Goal: Task Accomplishment & Management: Manage account settings

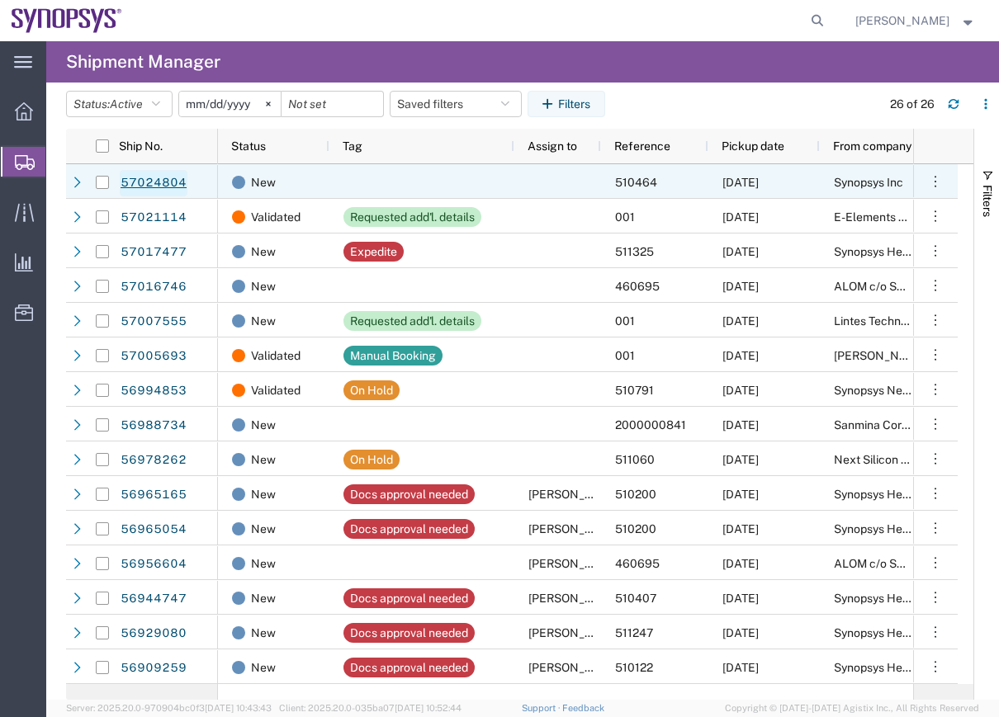
click at [149, 186] on link "57024804" at bounding box center [154, 183] width 68 height 26
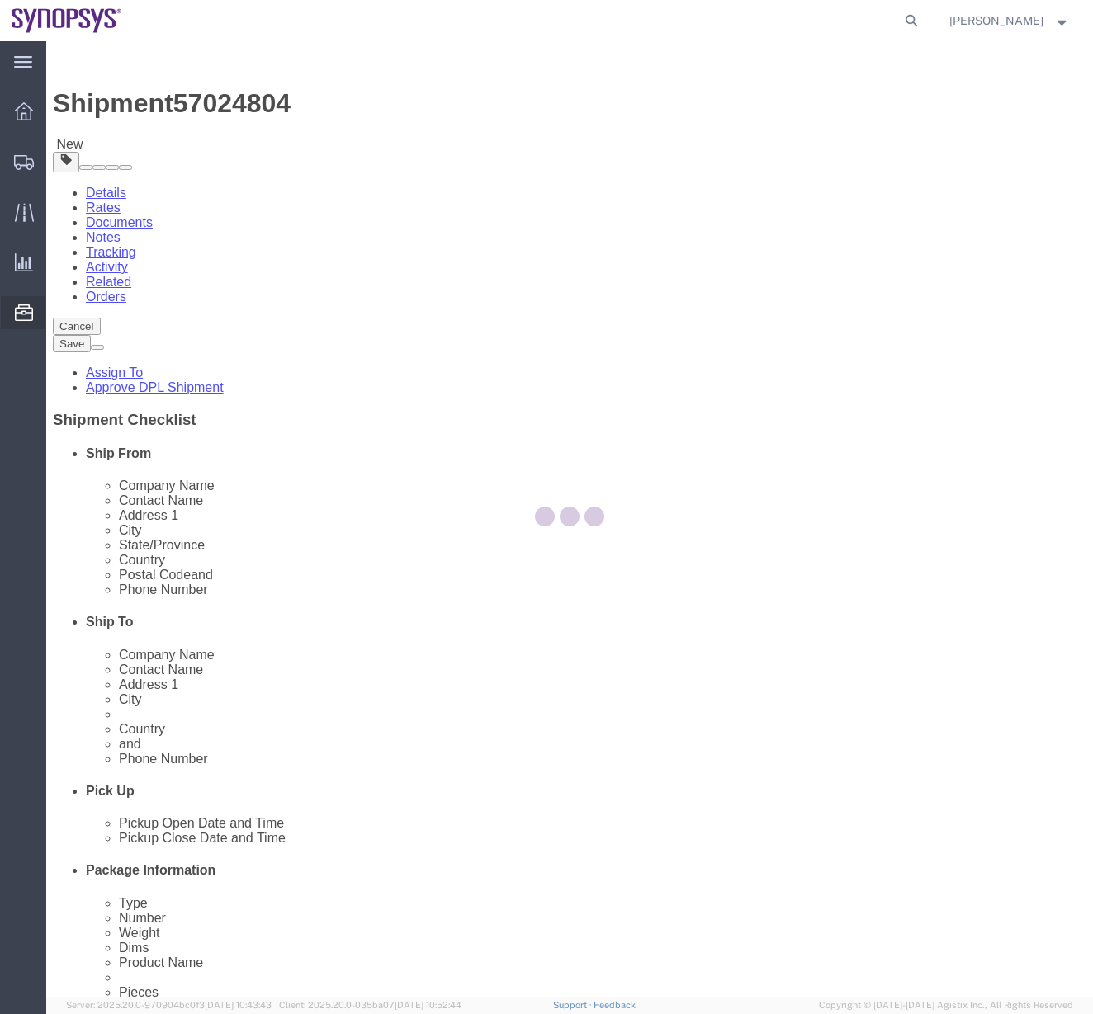
select select "63190"
select select "63152"
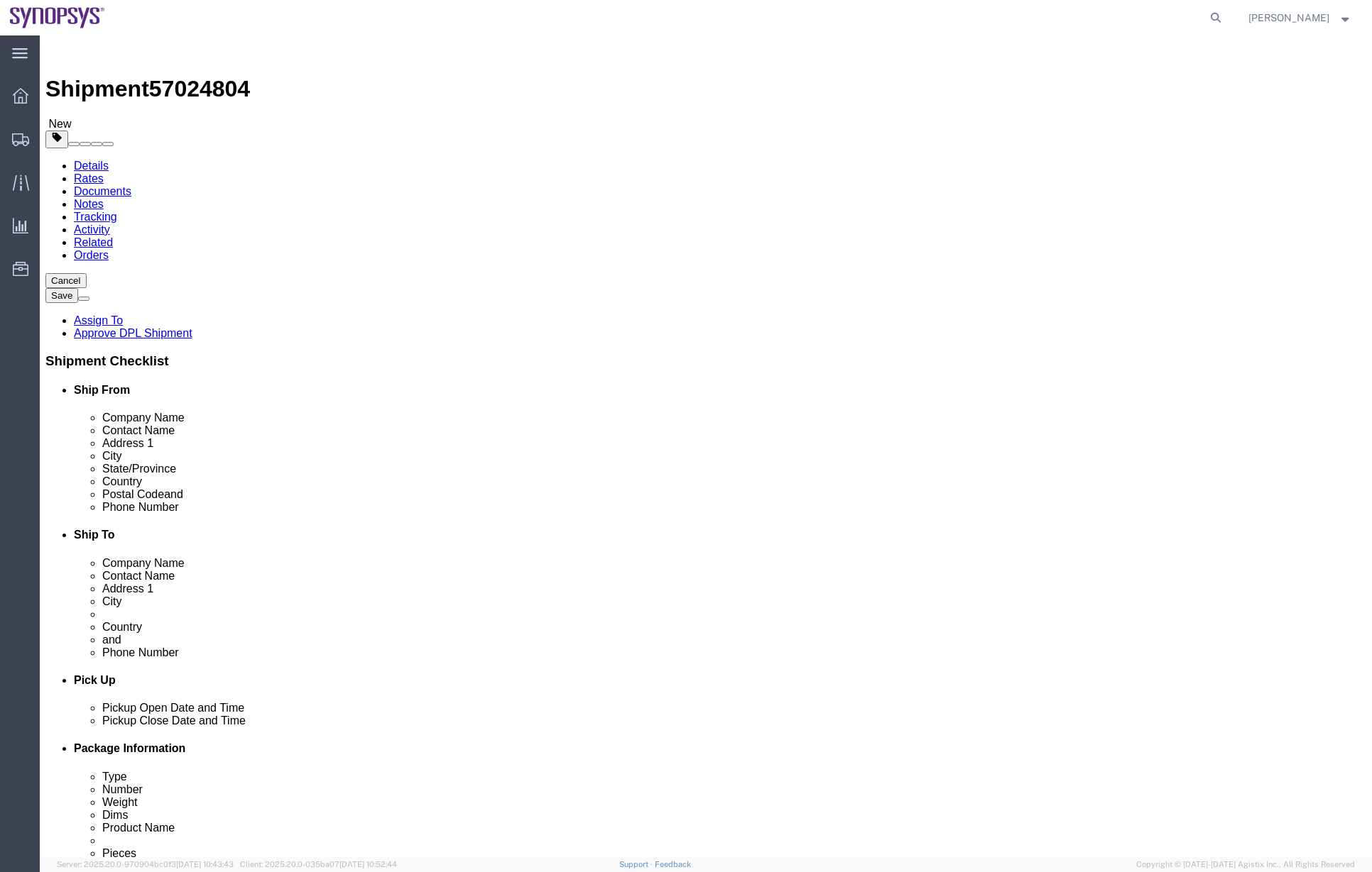
click div "Shipment Information Package Information Special Services"
click link "Package Information"
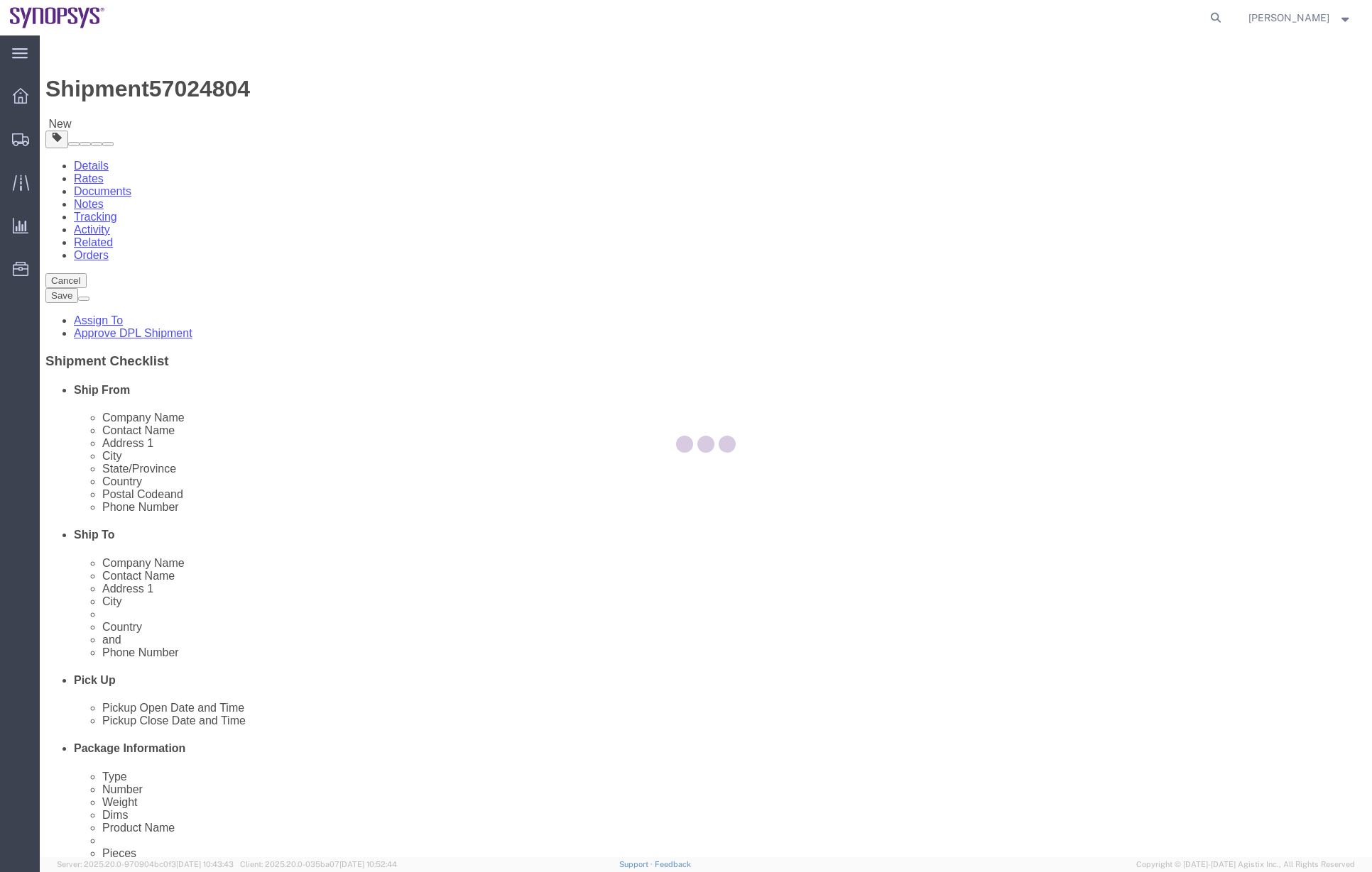
click at [206, 143] on div at bounding box center [705, 446] width 1332 height 822
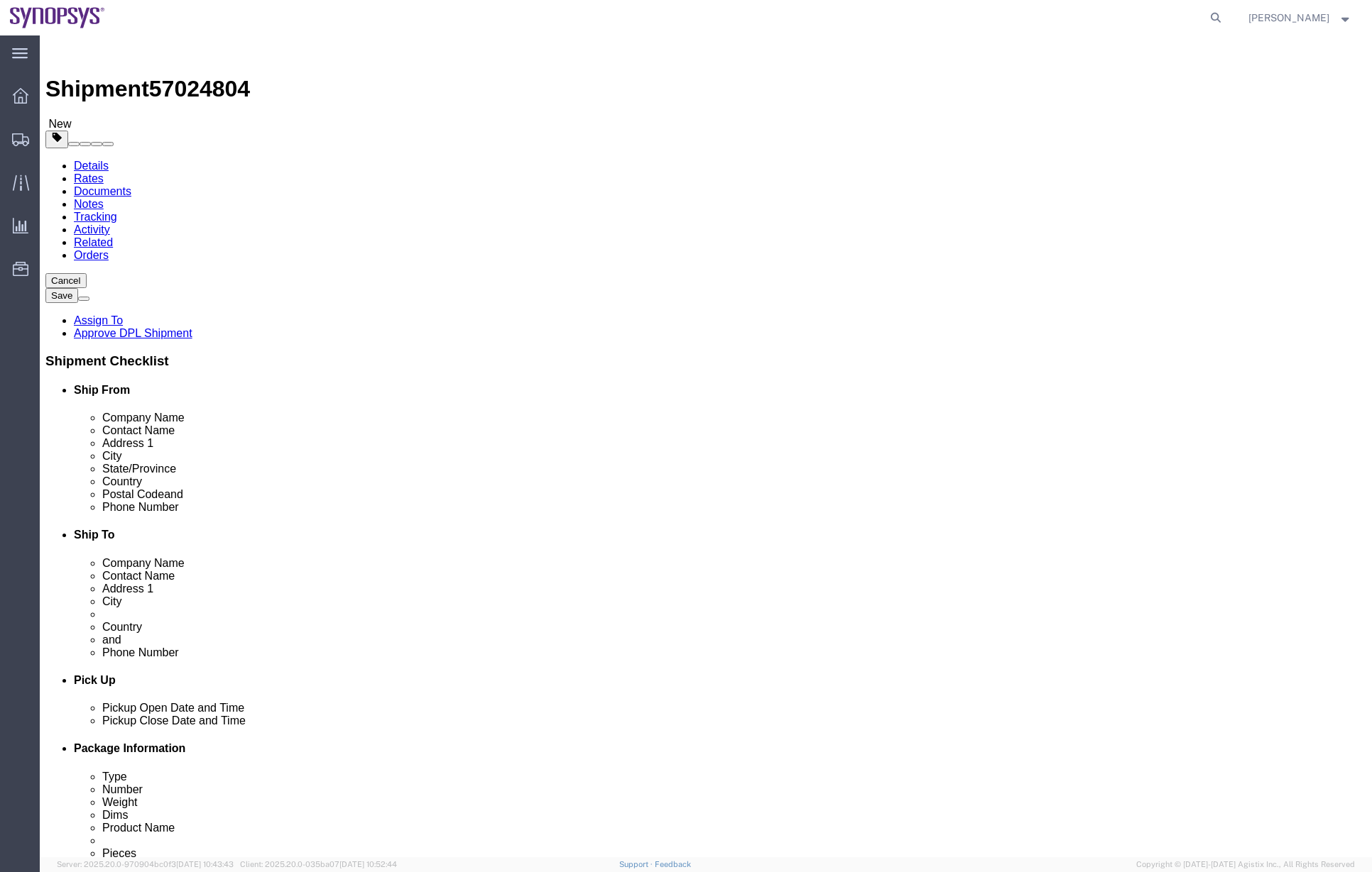
click dd "27312.00 USD"
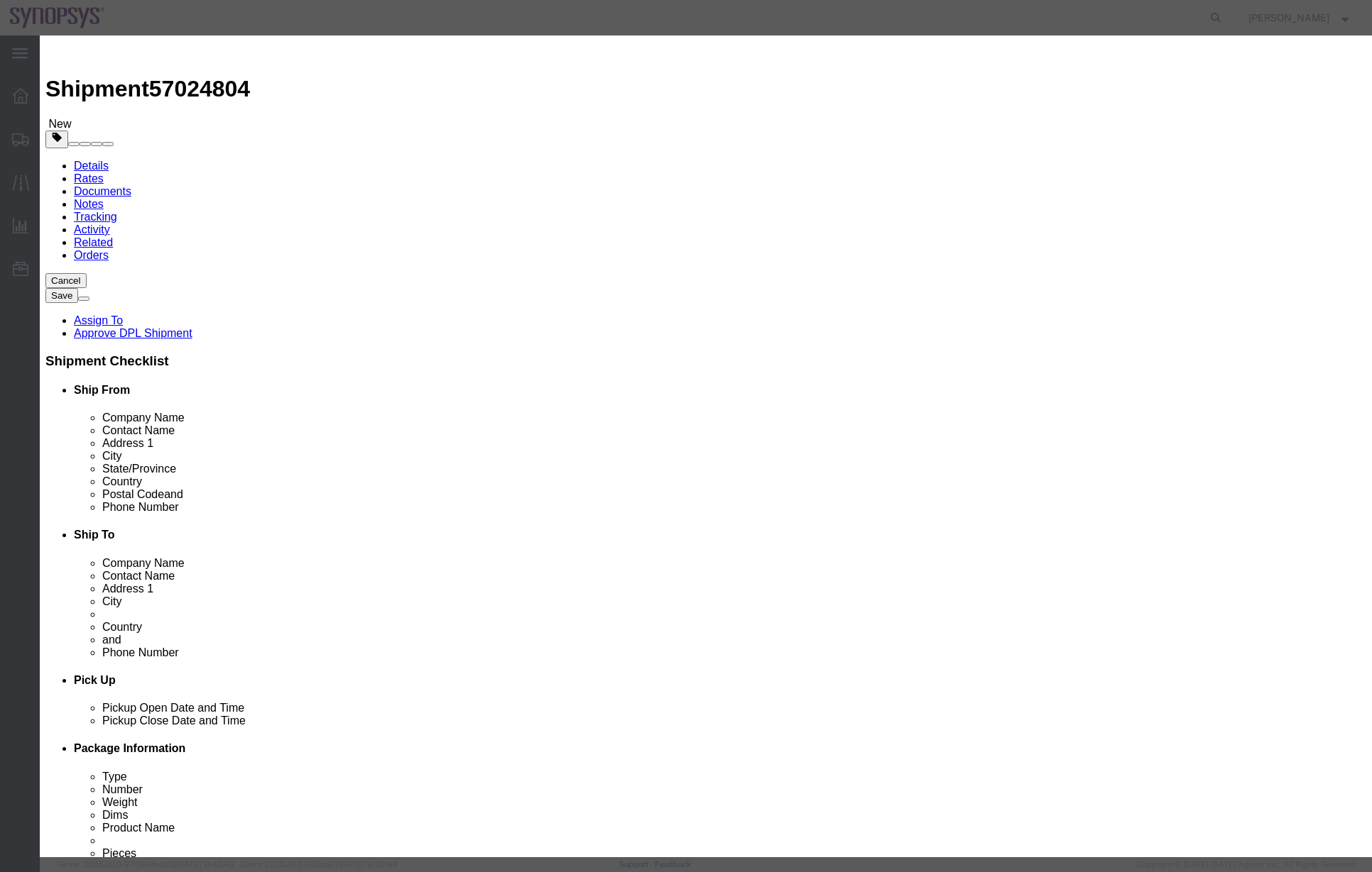
click div "Save & Add Another Save & Close Close"
click button "Close"
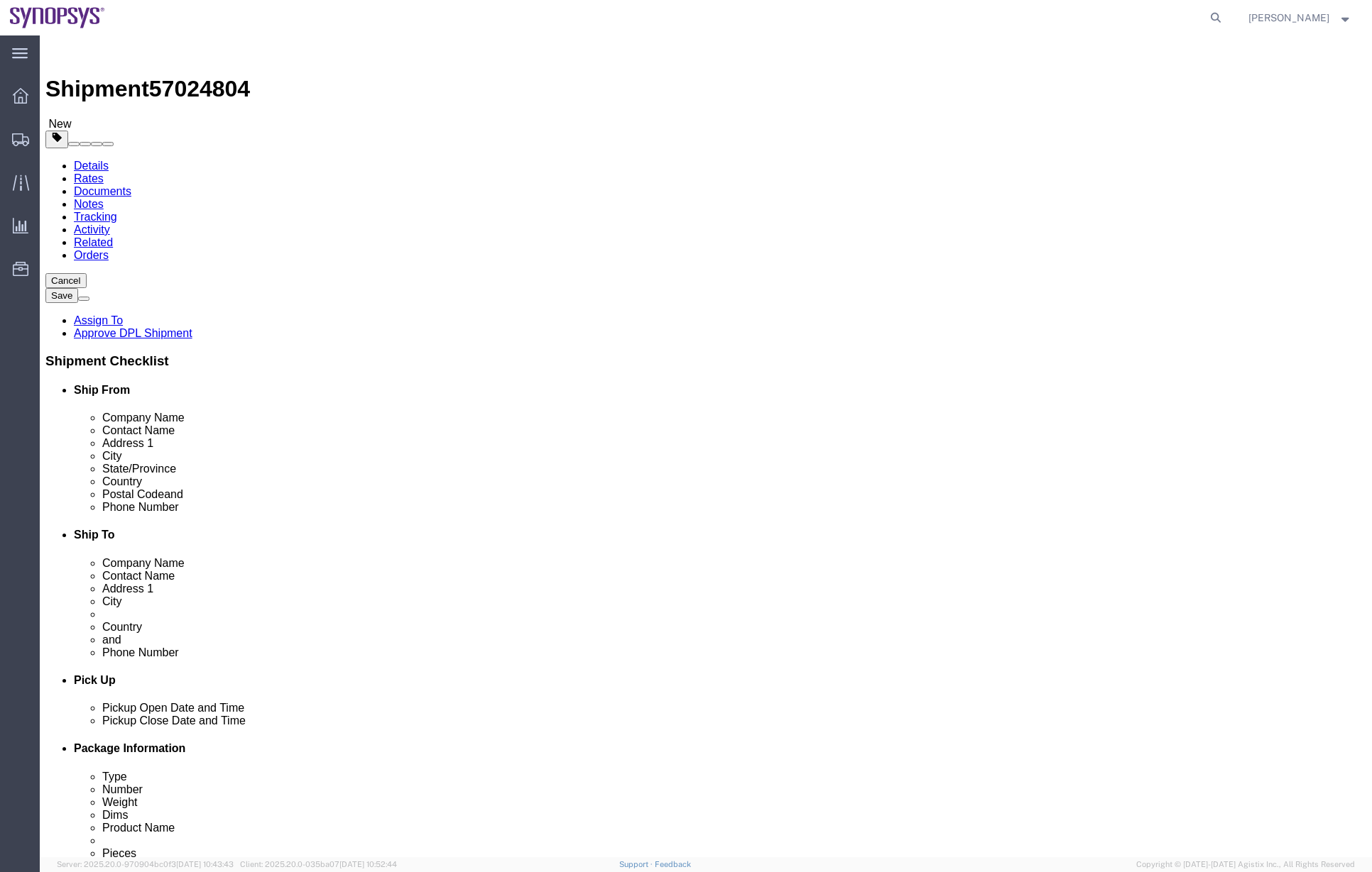
click icon
click link "Assign To"
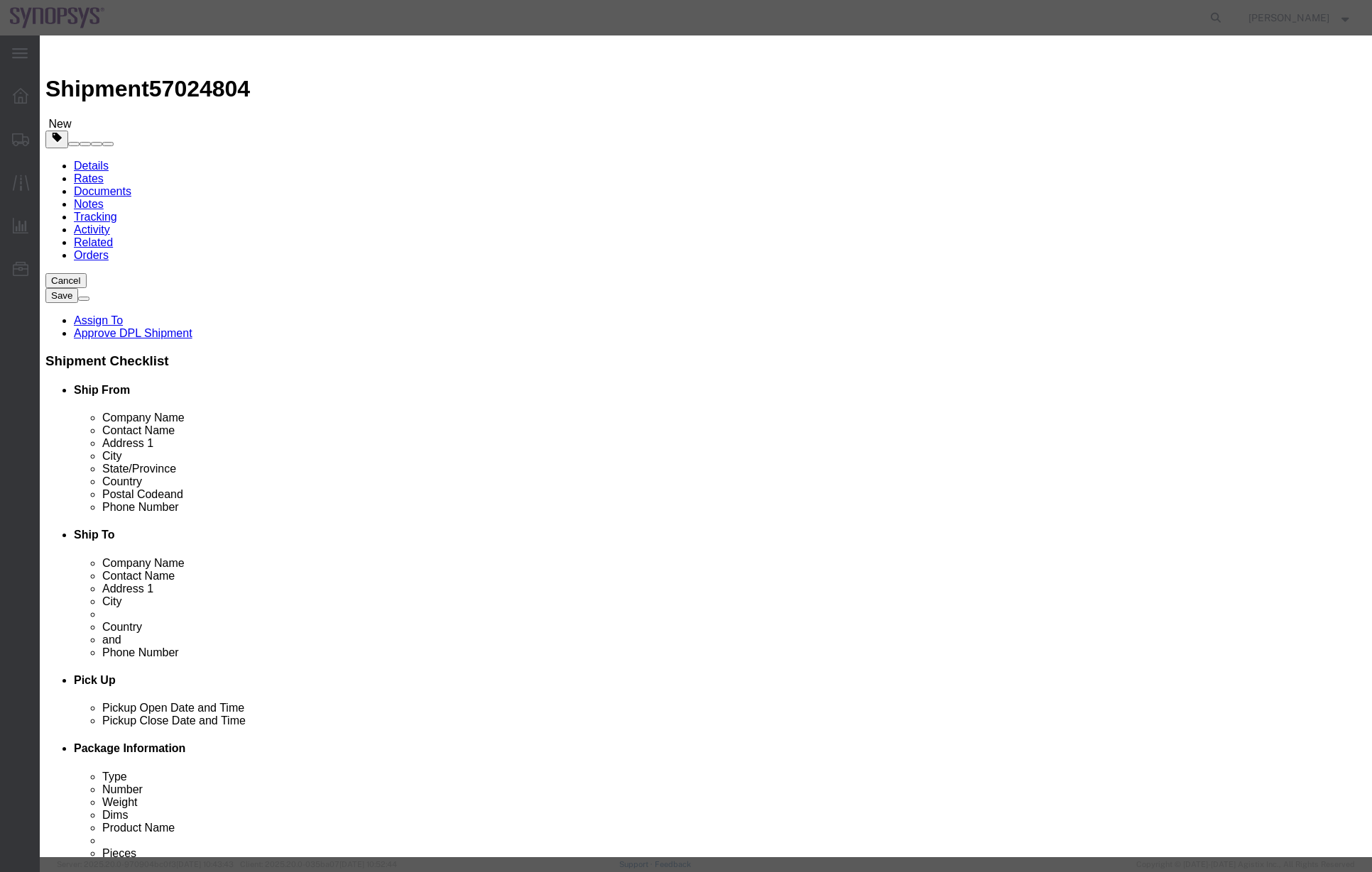
select select "117156"
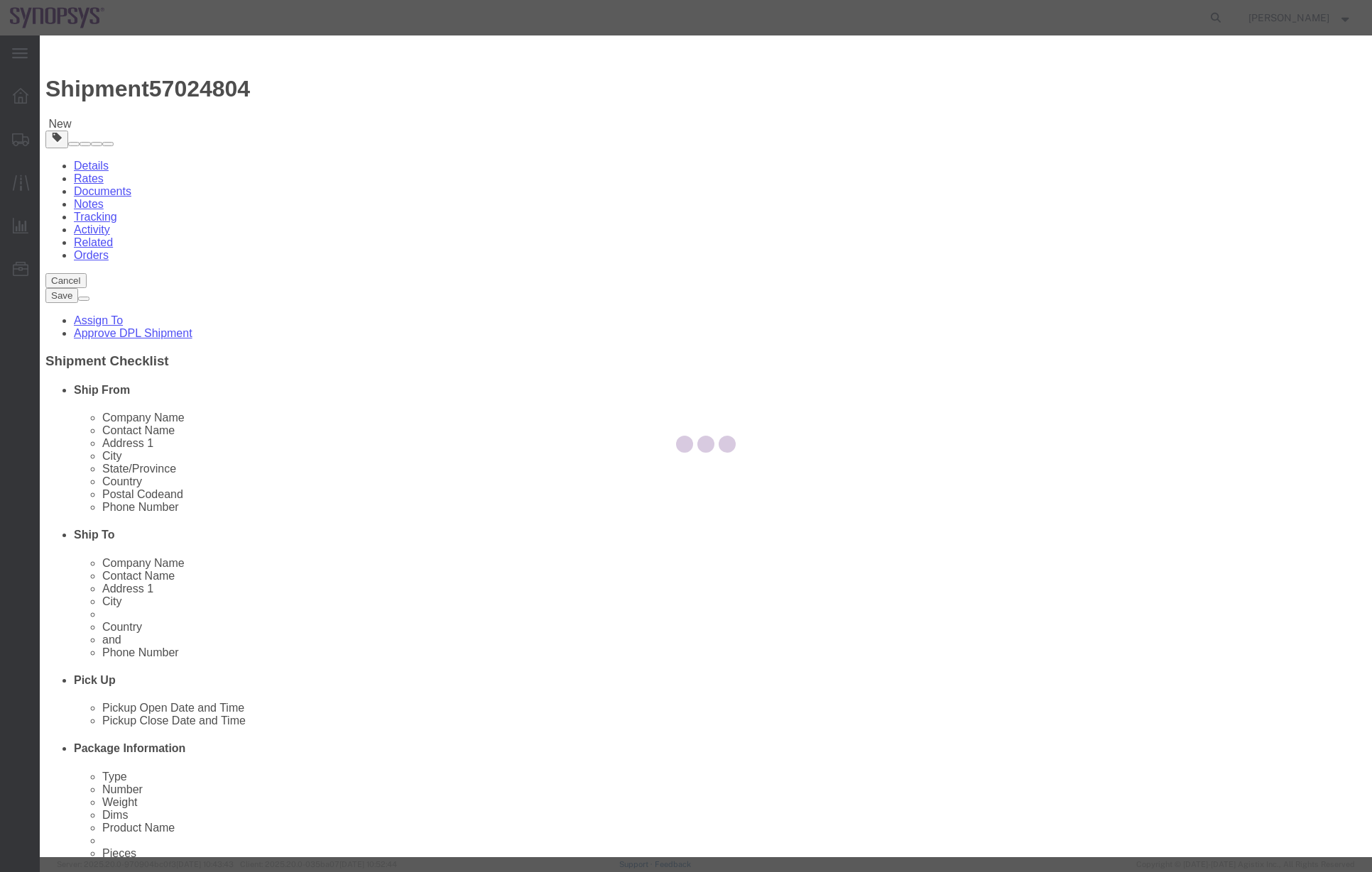
select select
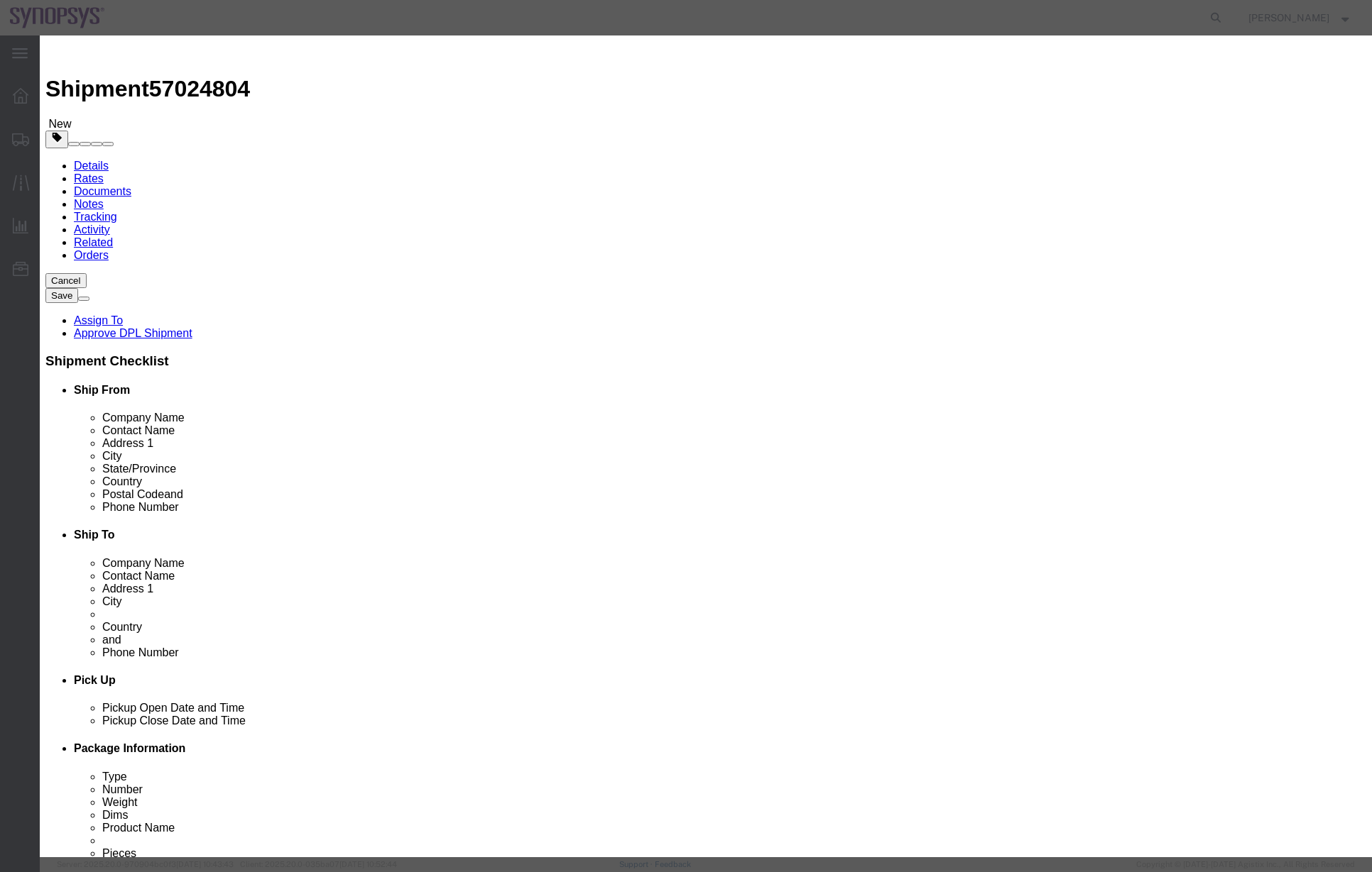
drag, startPoint x: 631, startPoint y: 106, endPoint x: 637, endPoint y: 115, distance: 10.8
type input "ship"
select select "100122"
click textarea "Message"
type textarea "a"
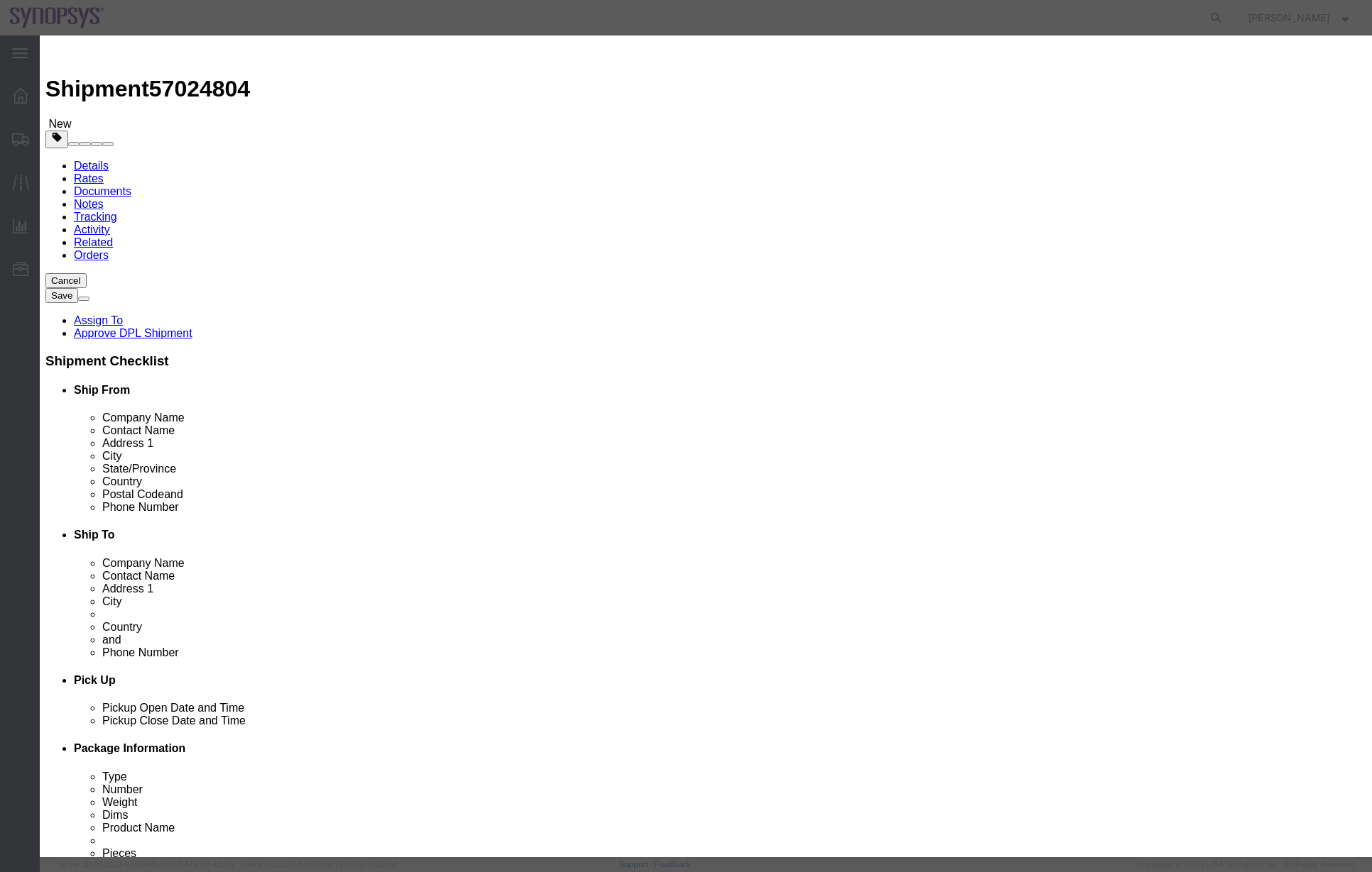
click button "Assign"
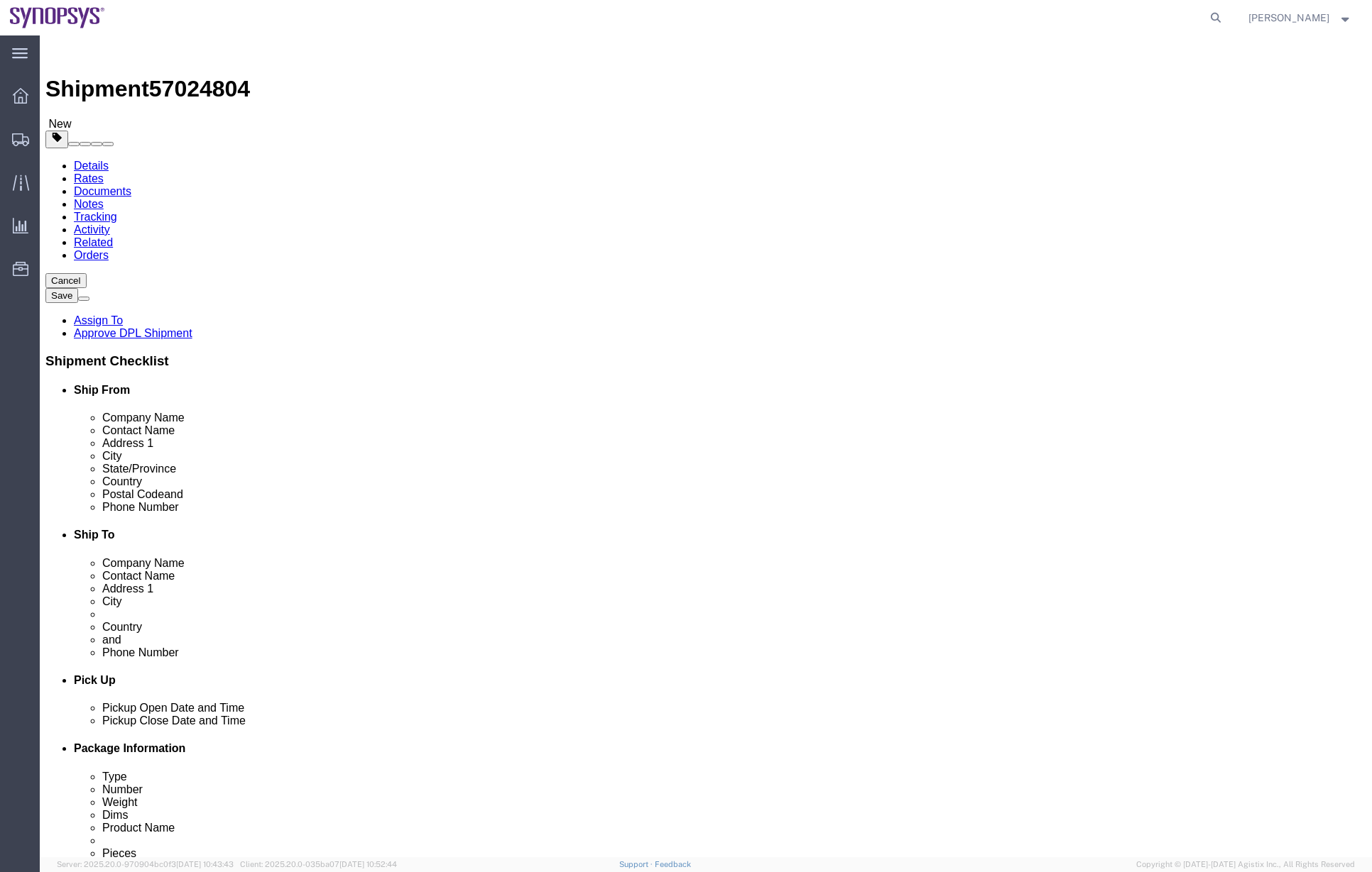
click div "Shipment Information Package Information Special Services"
click div "Please fix the following errors Ship From Location Location [GEOGRAPHIC_DATA] […"
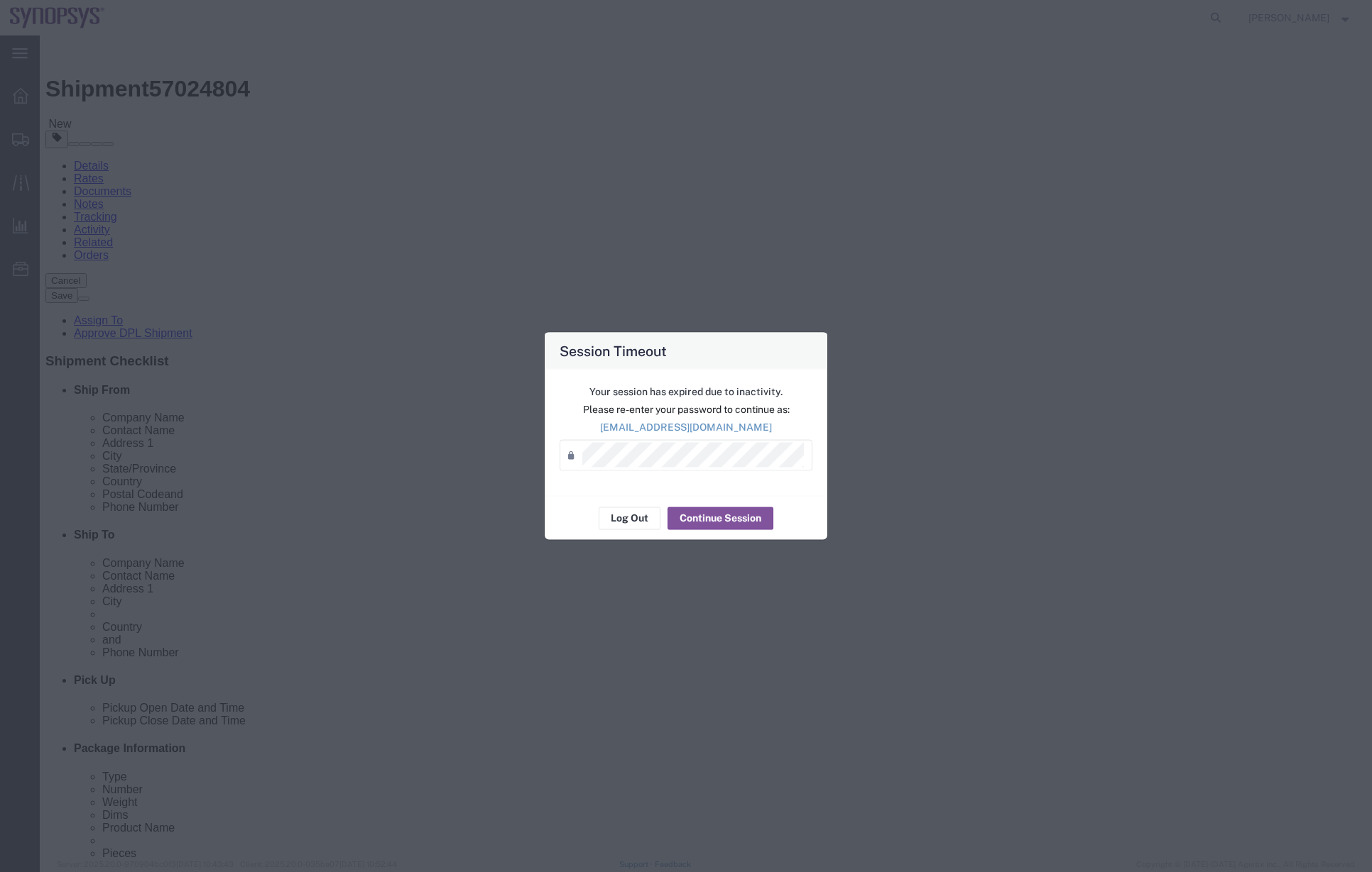
click at [1105, 183] on div "Session Timeout Your session has expired due to inactivity. Please re-enter you…" at bounding box center [686, 436] width 1372 height 872
